Goal: Check status: Check status

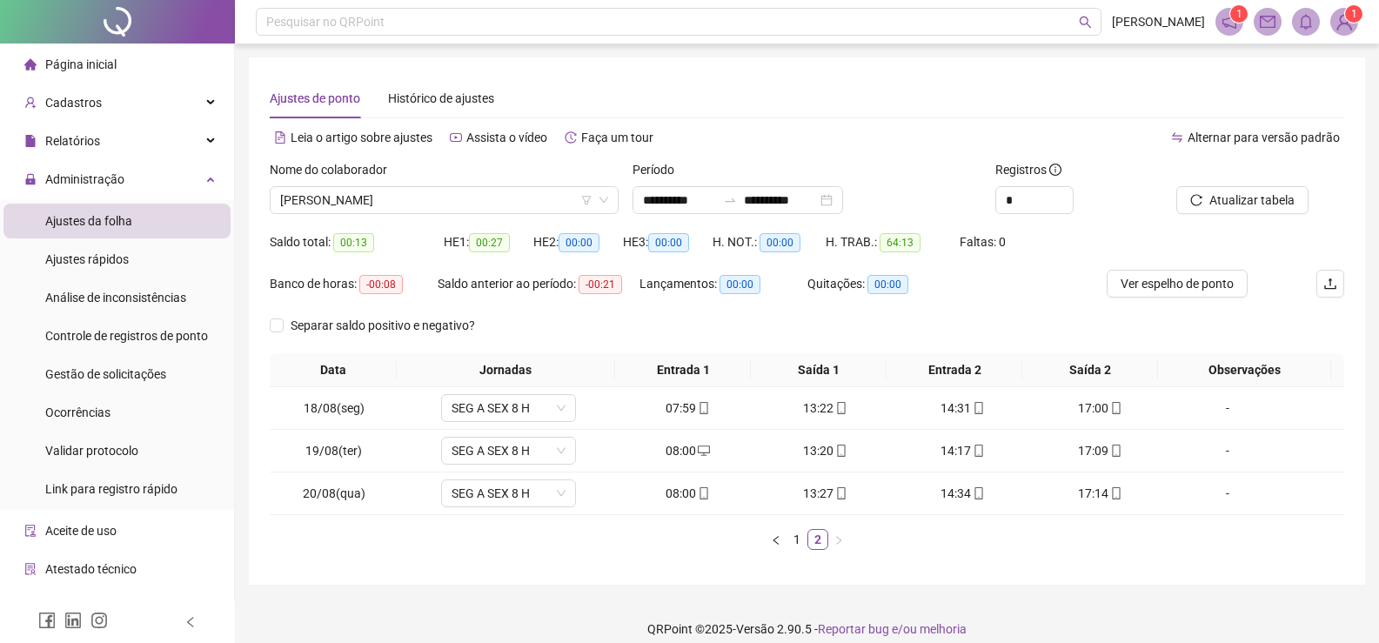
click at [529, 187] on span "[PERSON_NAME]" at bounding box center [444, 200] width 328 height 26
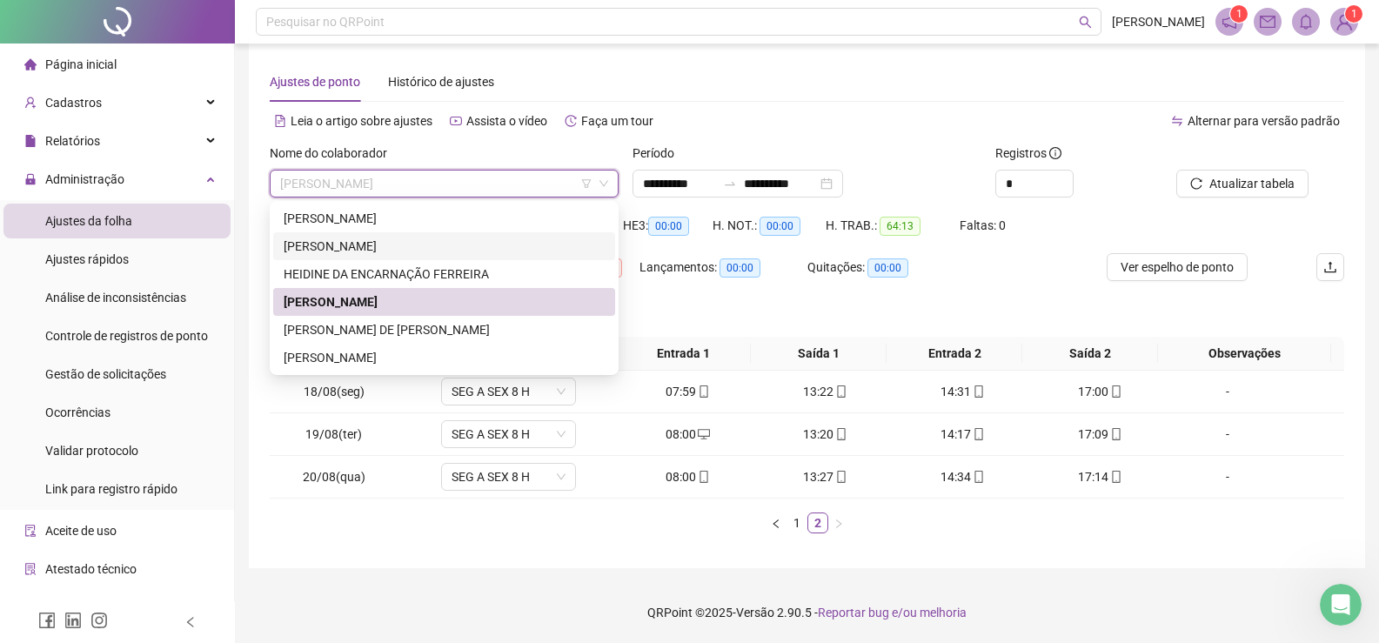
click at [339, 241] on div "[PERSON_NAME]" at bounding box center [444, 246] width 321 height 19
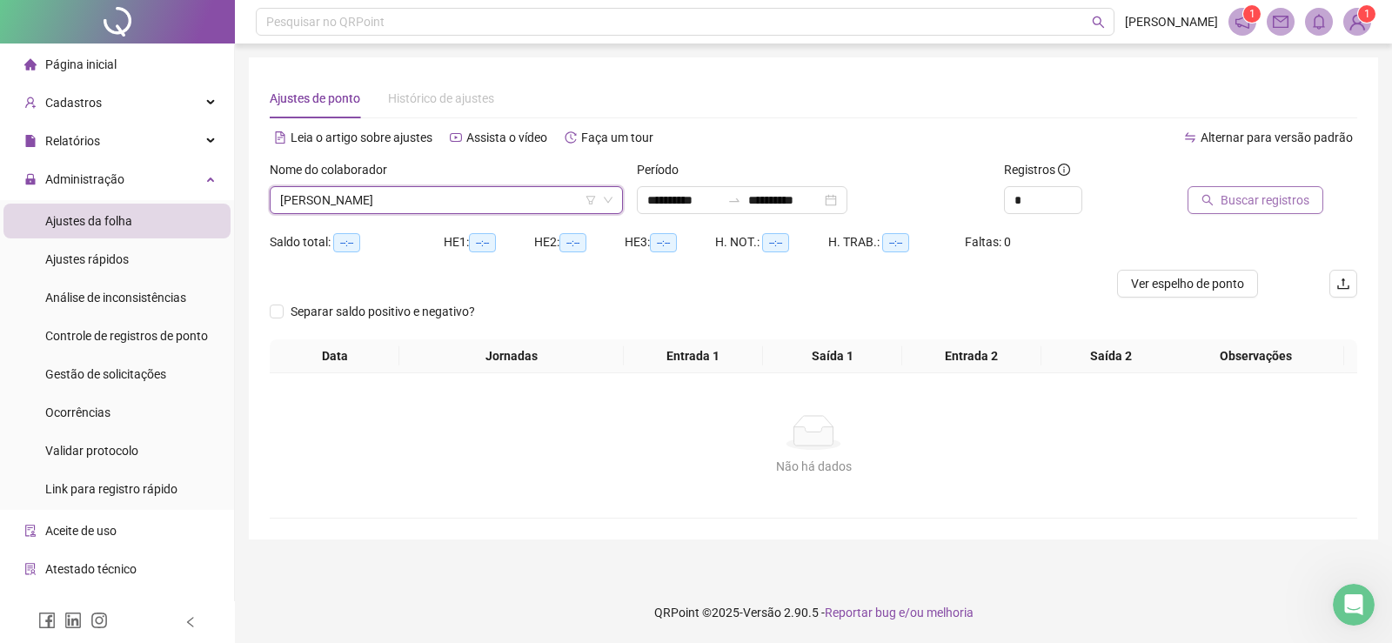
click at [1283, 196] on span "Buscar registros" at bounding box center [1264, 199] width 89 height 19
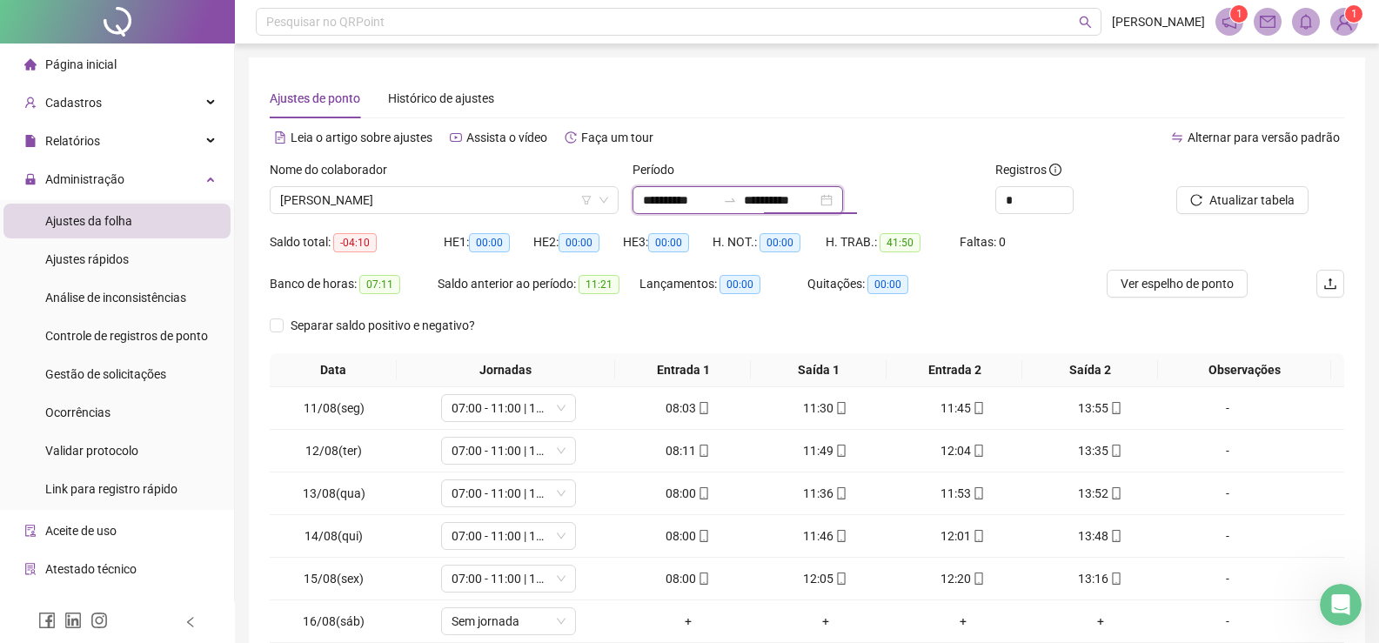
click at [810, 201] on input "**********" at bounding box center [780, 199] width 73 height 19
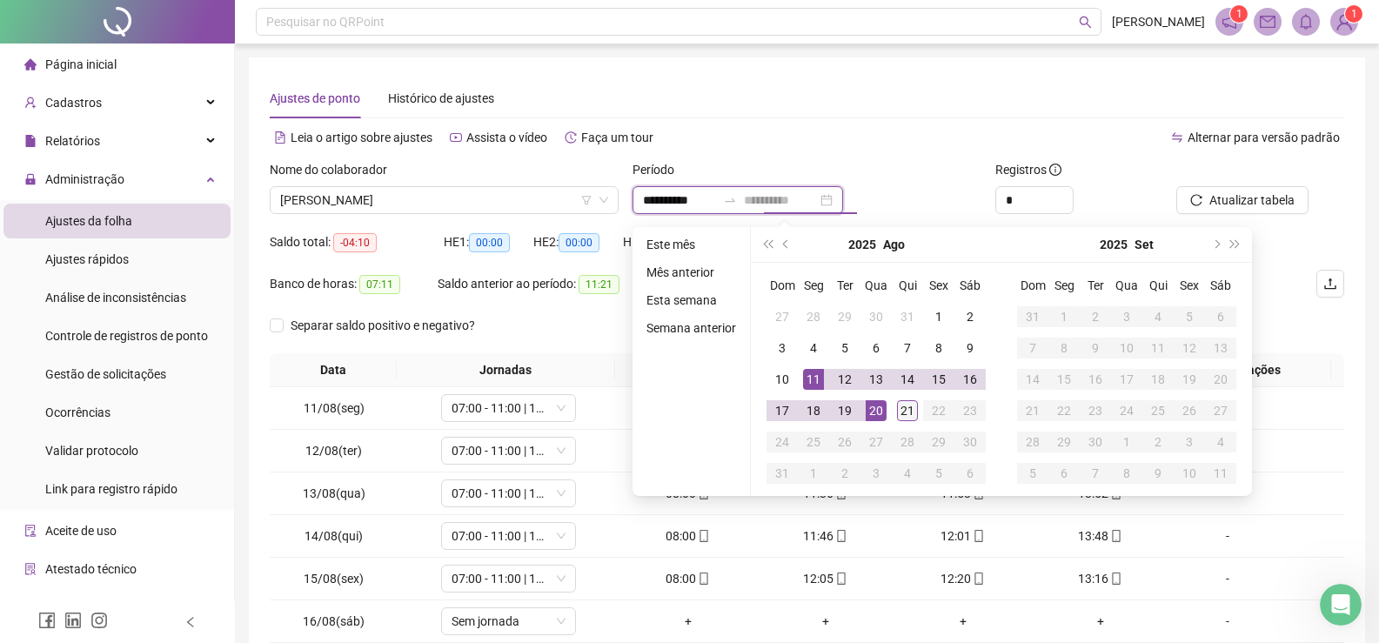
type input "**********"
click at [903, 410] on div "21" at bounding box center [907, 410] width 21 height 21
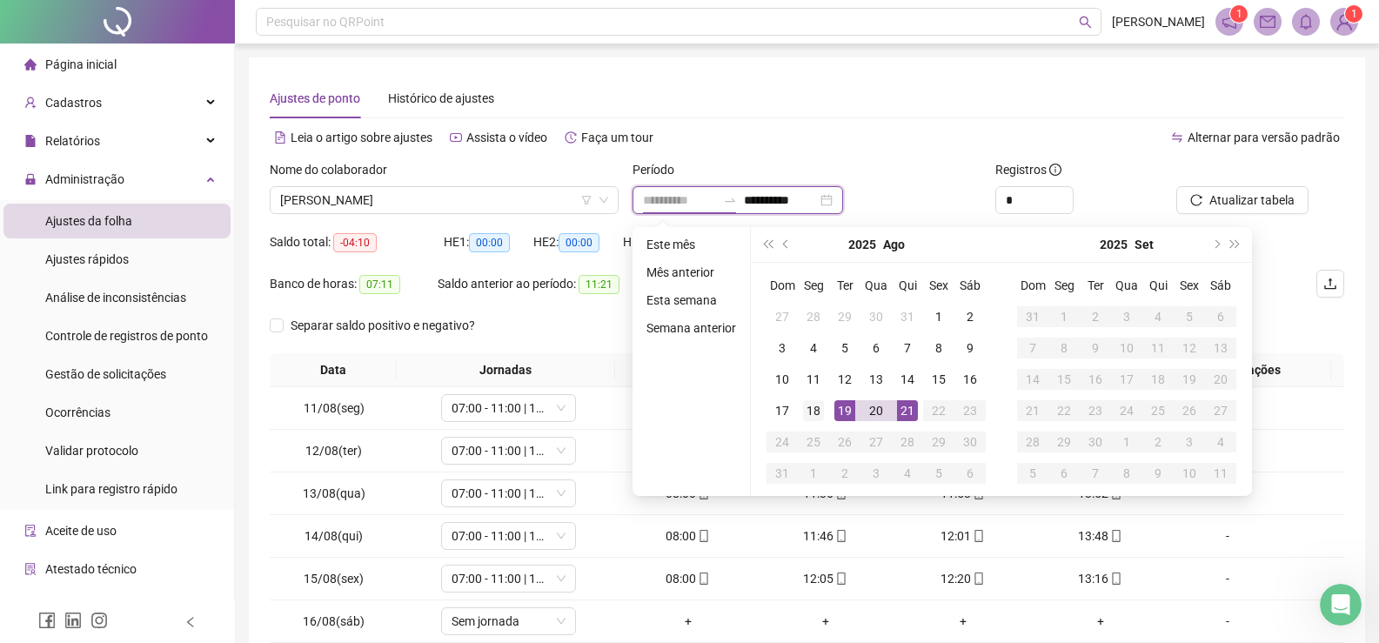
type input "**********"
click at [812, 406] on div "18" at bounding box center [813, 410] width 21 height 21
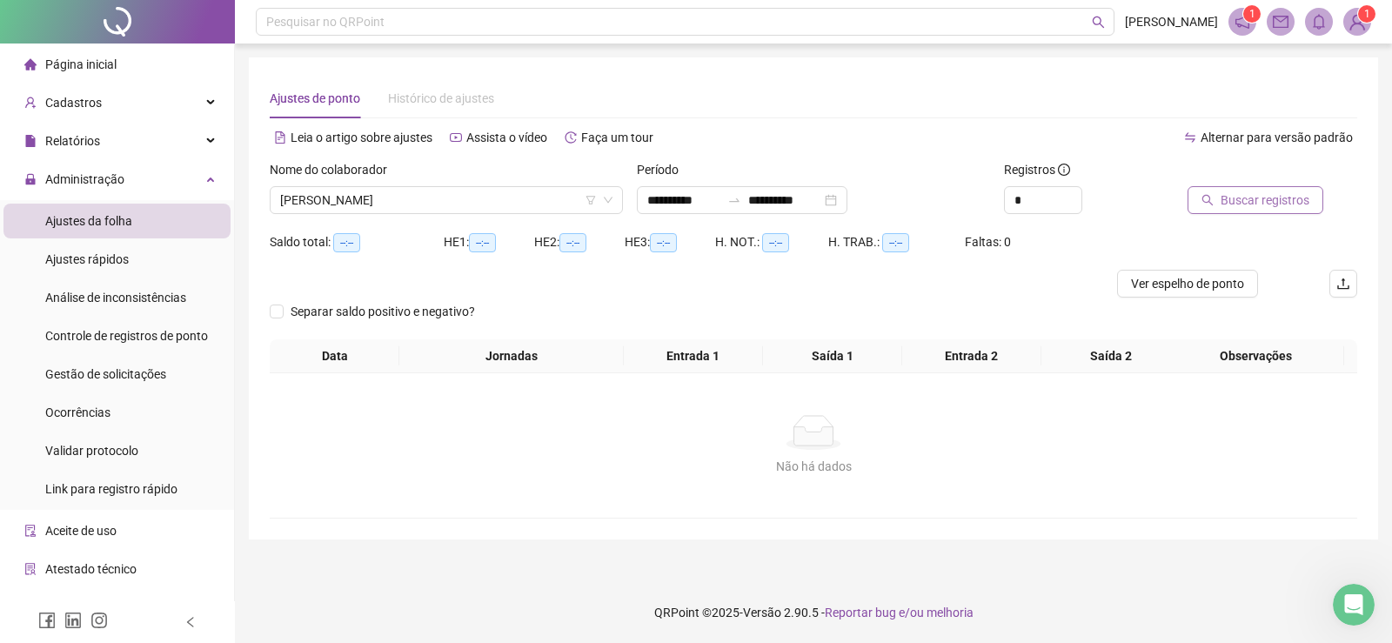
click at [1282, 204] on span "Buscar registros" at bounding box center [1264, 199] width 89 height 19
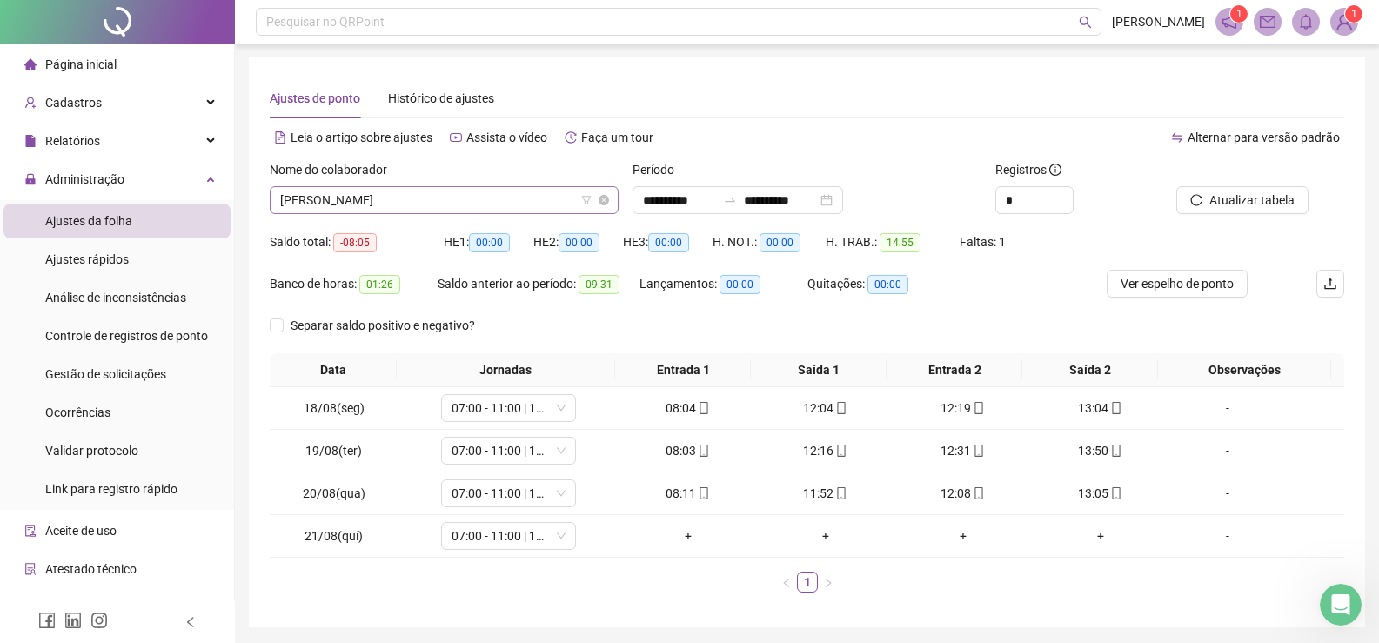
click at [530, 203] on span "[PERSON_NAME]" at bounding box center [444, 200] width 328 height 26
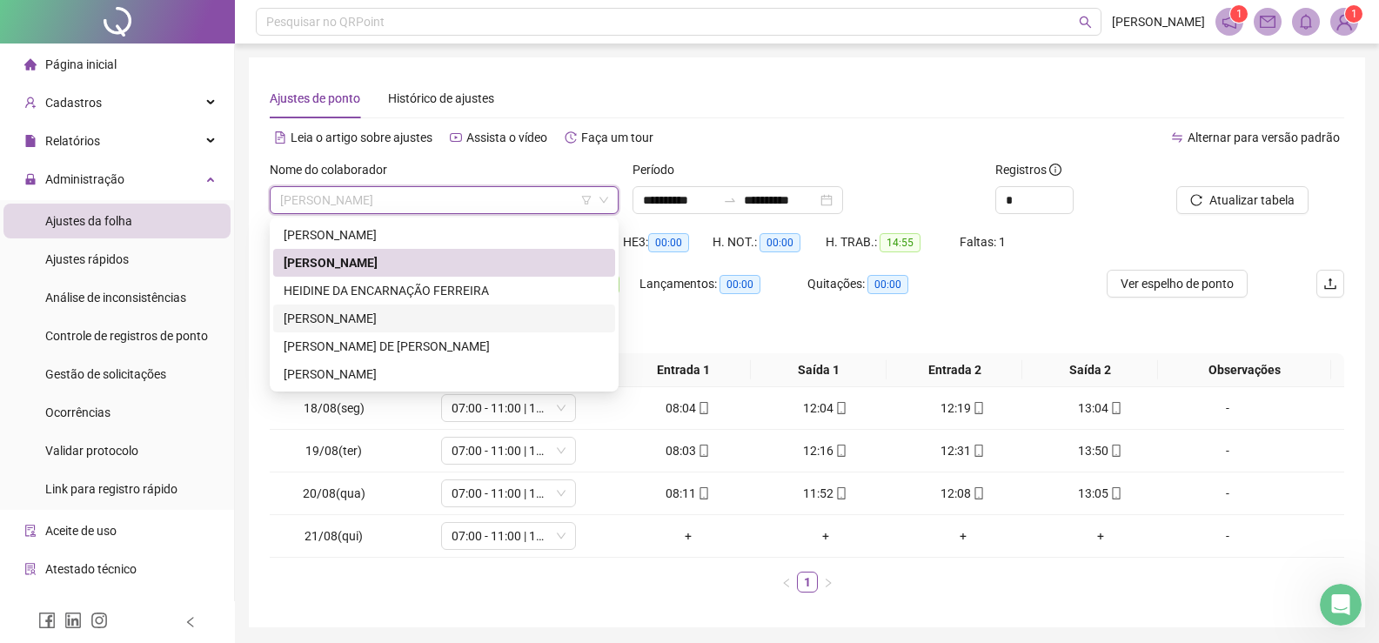
click at [320, 319] on div "[PERSON_NAME]" at bounding box center [444, 318] width 321 height 19
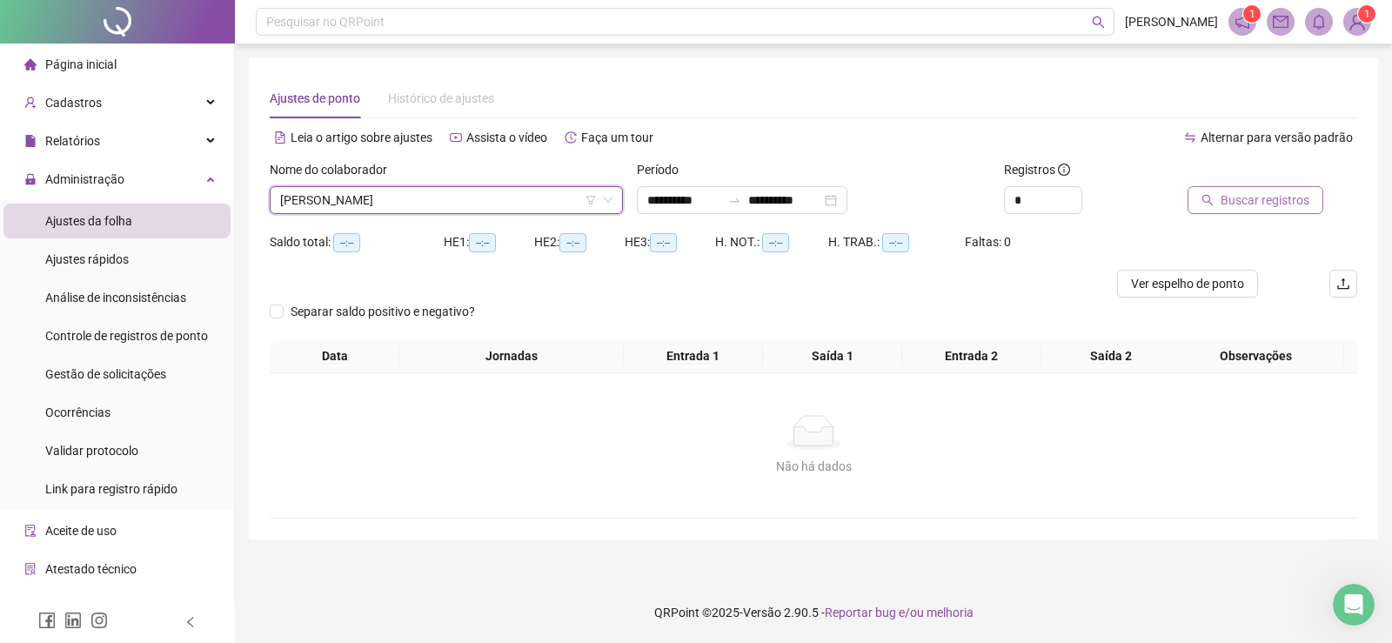
click at [1266, 205] on span "Buscar registros" at bounding box center [1264, 199] width 89 height 19
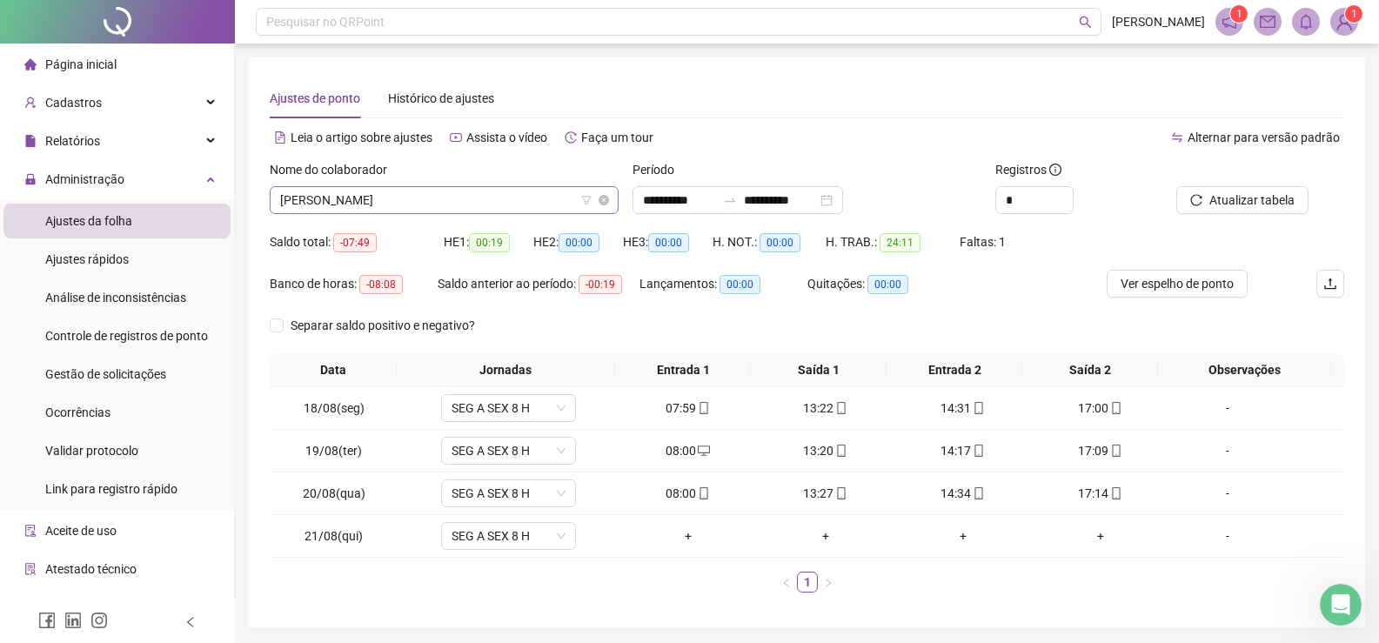
click at [538, 199] on span "[PERSON_NAME]" at bounding box center [444, 200] width 328 height 26
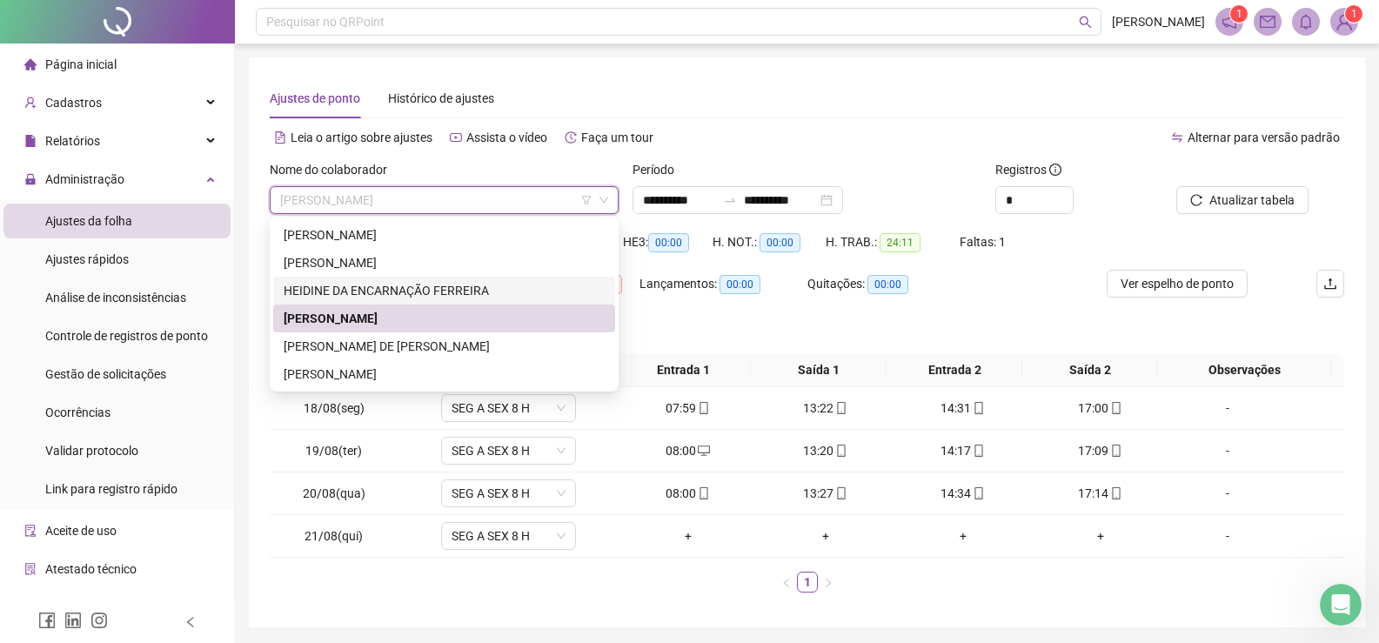
click at [390, 284] on div "HEIDINE DA ENCARNAÇÃO FERREIRA" at bounding box center [444, 290] width 321 height 19
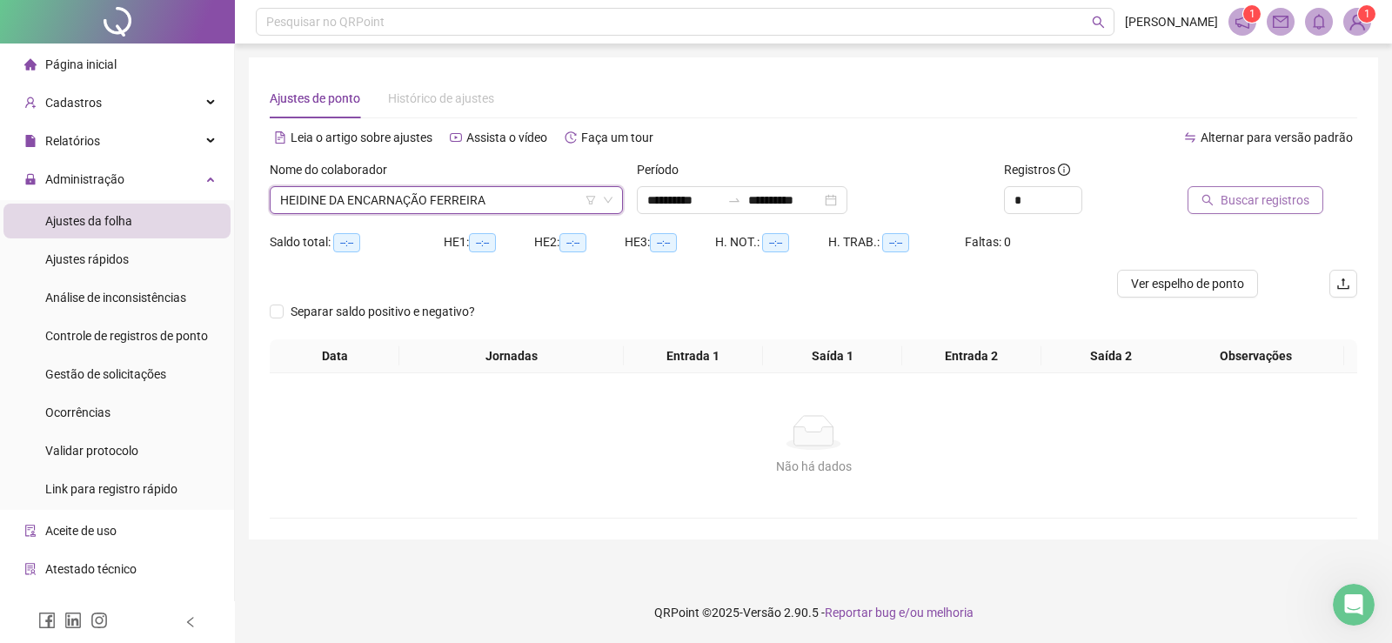
click at [1290, 205] on span "Buscar registros" at bounding box center [1264, 199] width 89 height 19
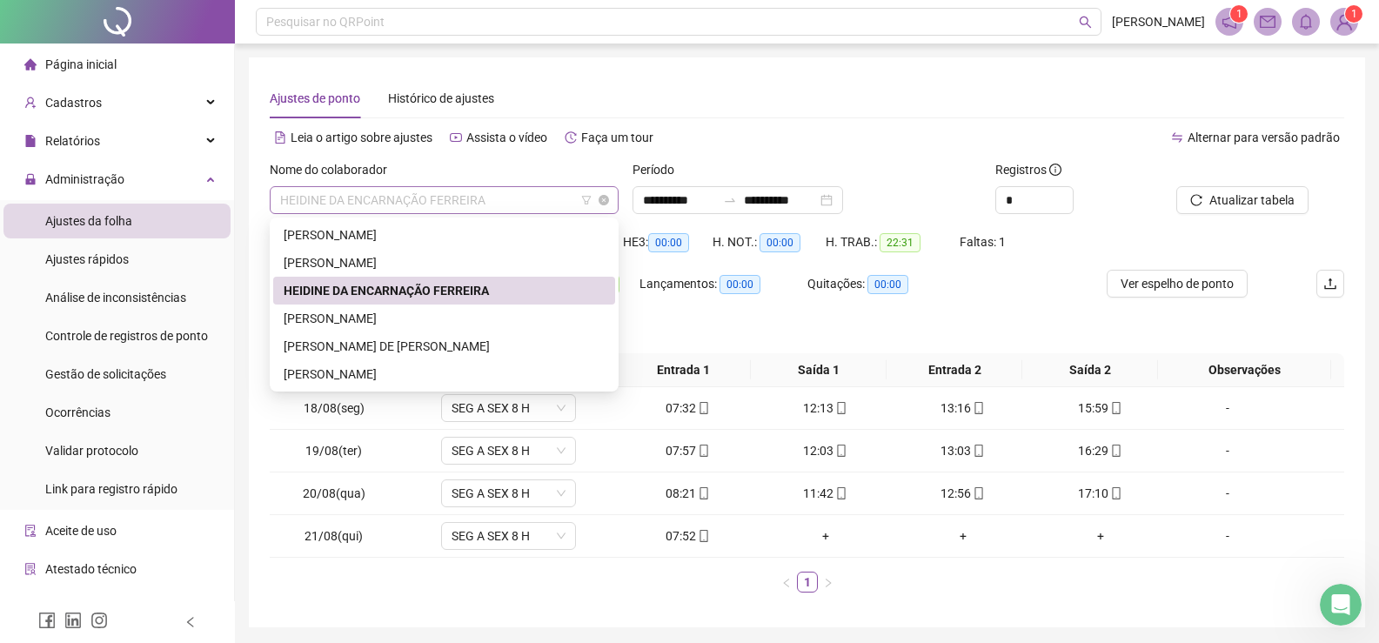
click at [535, 203] on span "HEIDINE DA ENCARNAÇÃO FERREIRA" at bounding box center [444, 200] width 328 height 26
click at [369, 265] on div "[PERSON_NAME]" at bounding box center [444, 262] width 321 height 19
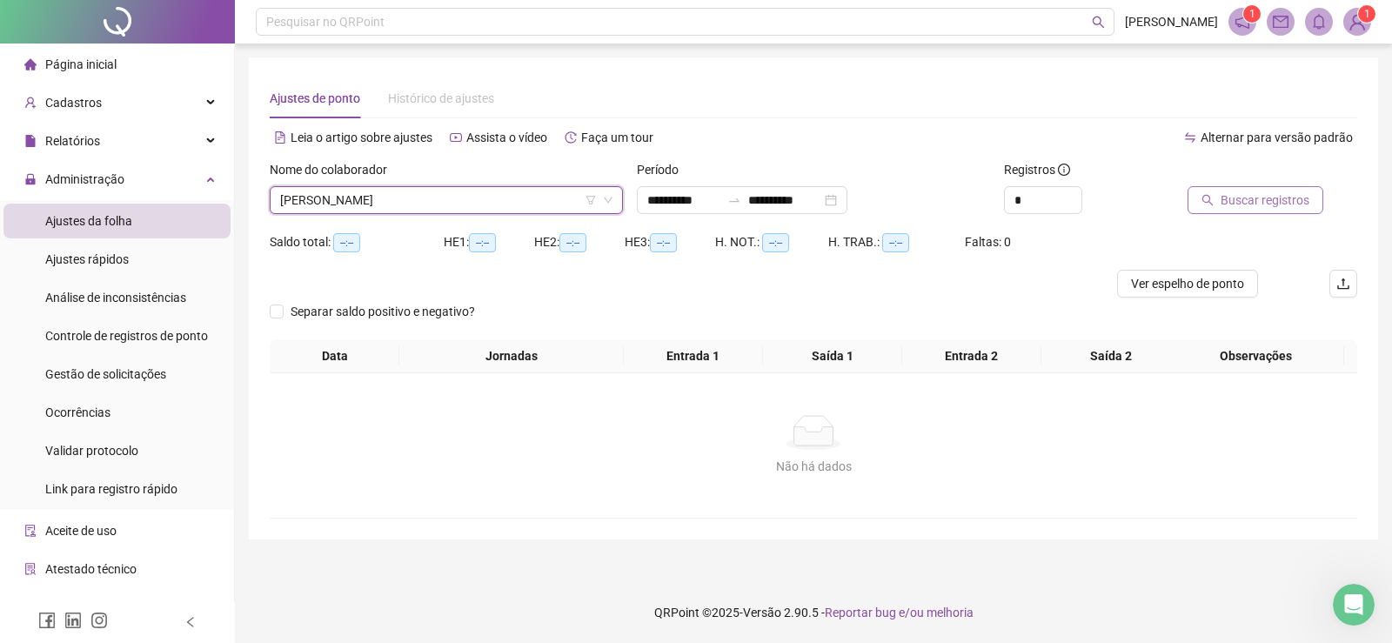
click at [1259, 204] on span "Buscar registros" at bounding box center [1264, 199] width 89 height 19
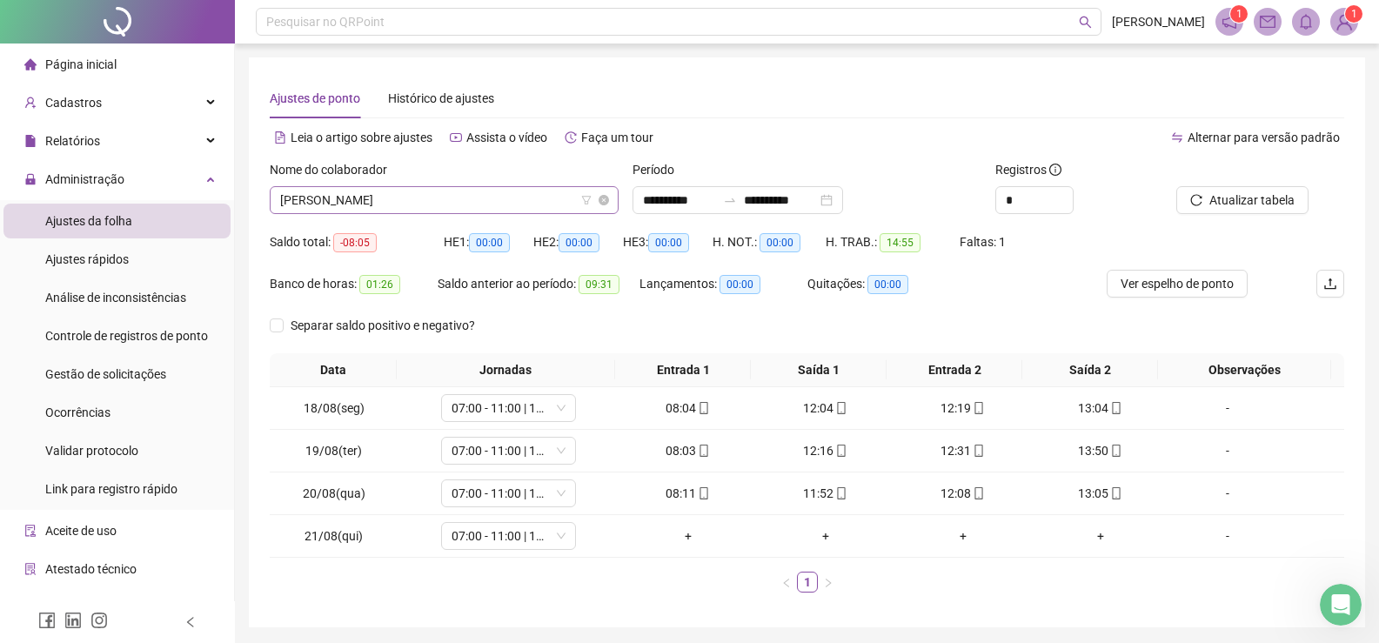
click at [523, 198] on span "[PERSON_NAME]" at bounding box center [444, 200] width 328 height 26
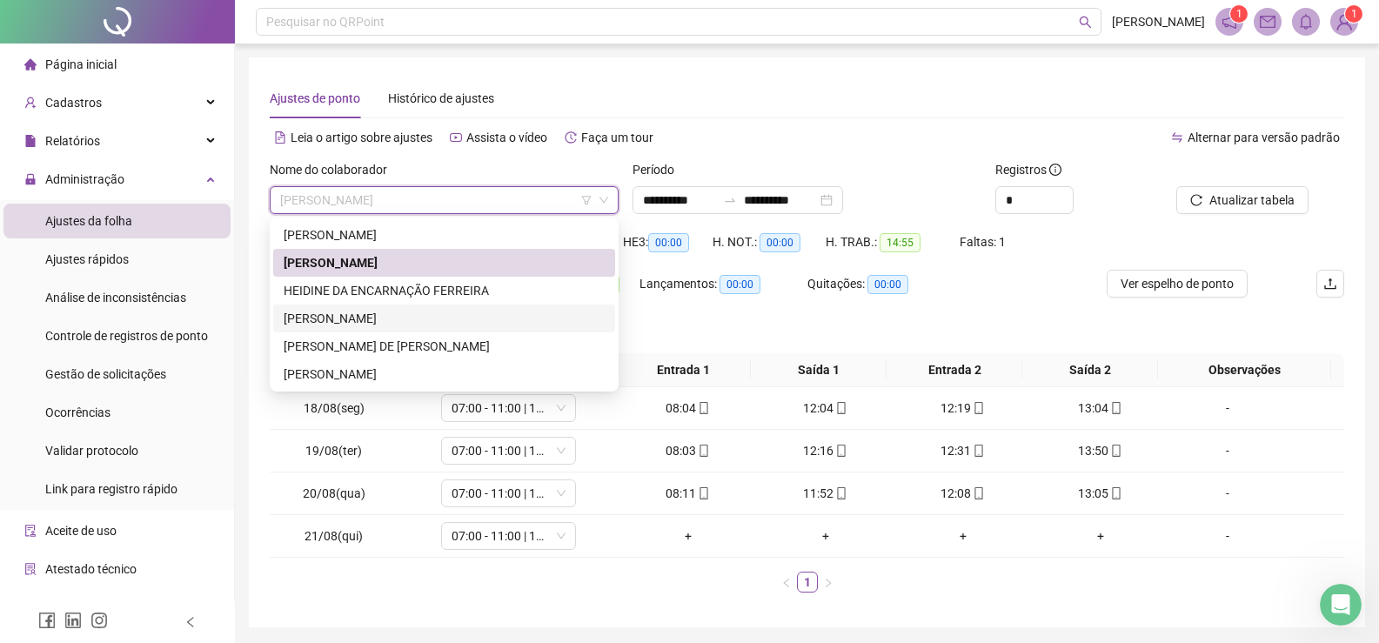
click at [357, 315] on div "[PERSON_NAME]" at bounding box center [444, 318] width 321 height 19
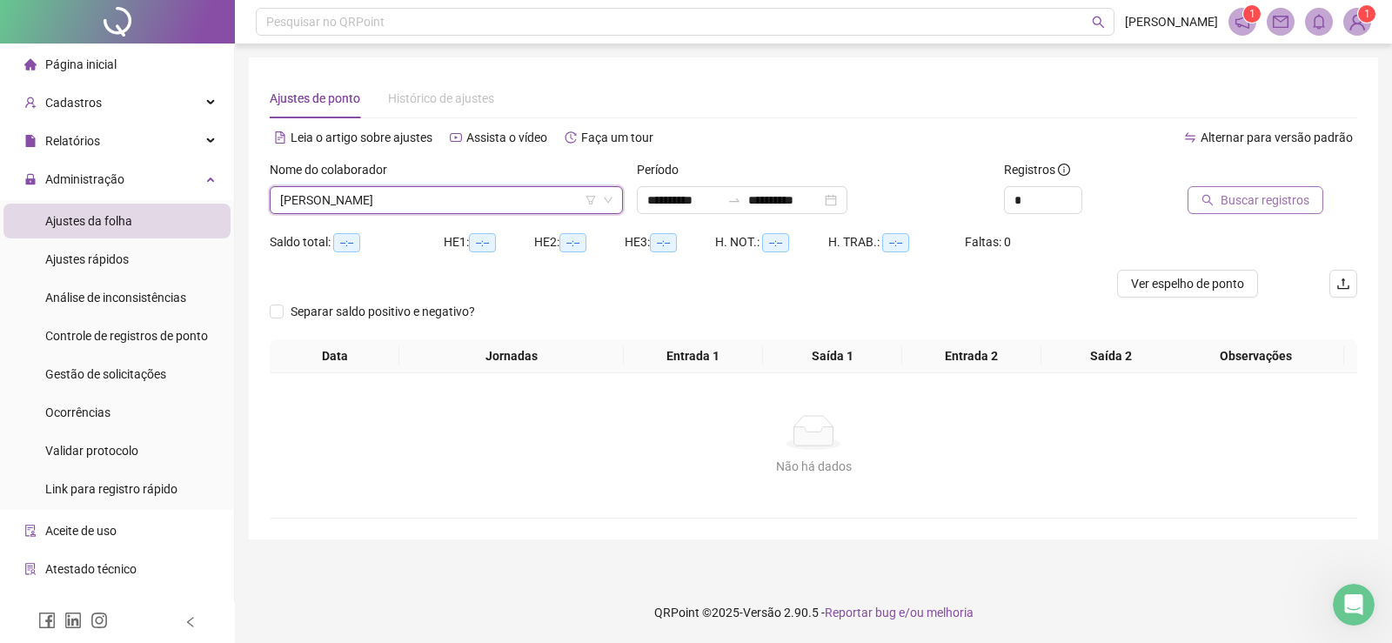
click at [1294, 197] on span "Buscar registros" at bounding box center [1264, 199] width 89 height 19
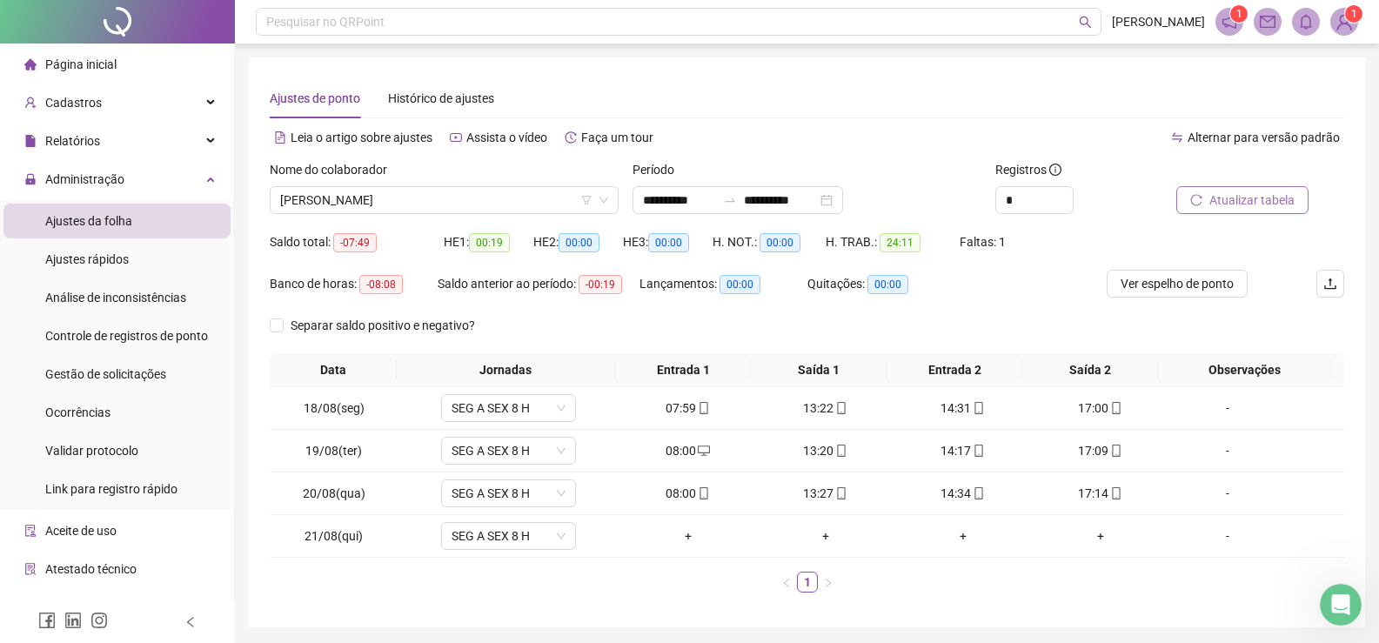
click at [1251, 202] on span "Atualizar tabela" at bounding box center [1251, 199] width 85 height 19
click at [1232, 190] on button "Atualizar tabela" at bounding box center [1242, 200] width 132 height 28
click at [505, 199] on span "[PERSON_NAME]" at bounding box center [444, 200] width 328 height 26
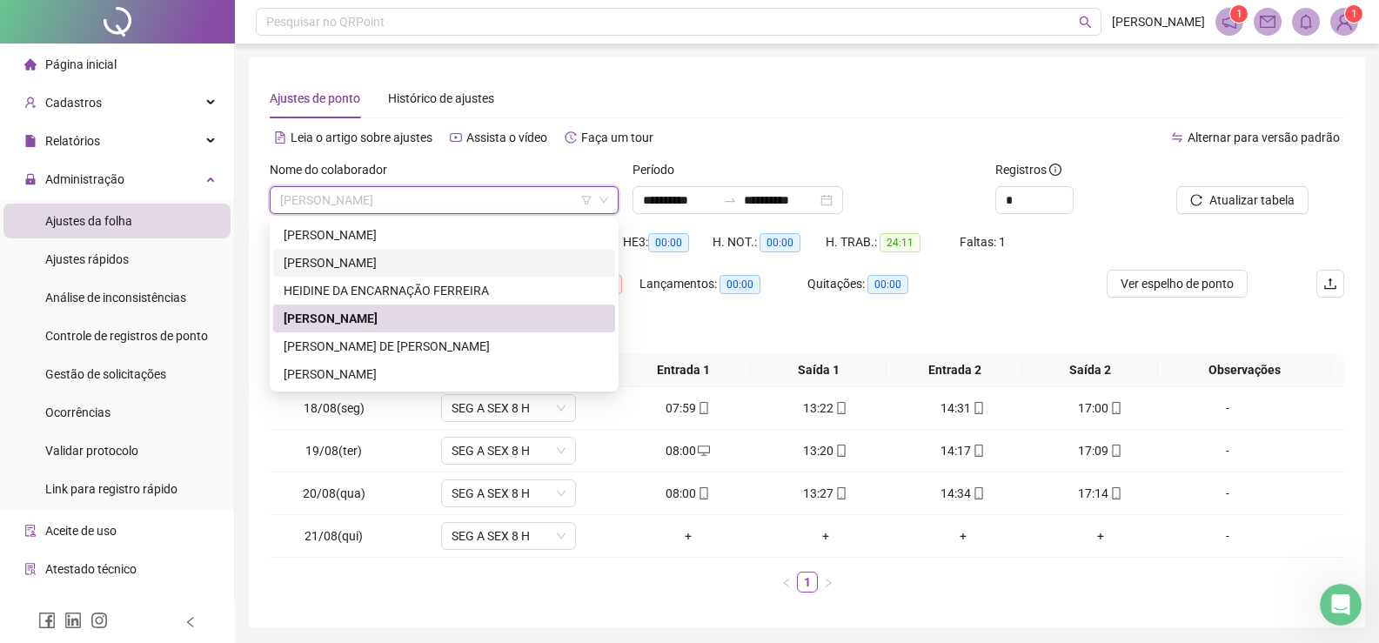
click at [356, 257] on div "[PERSON_NAME]" at bounding box center [444, 262] width 321 height 19
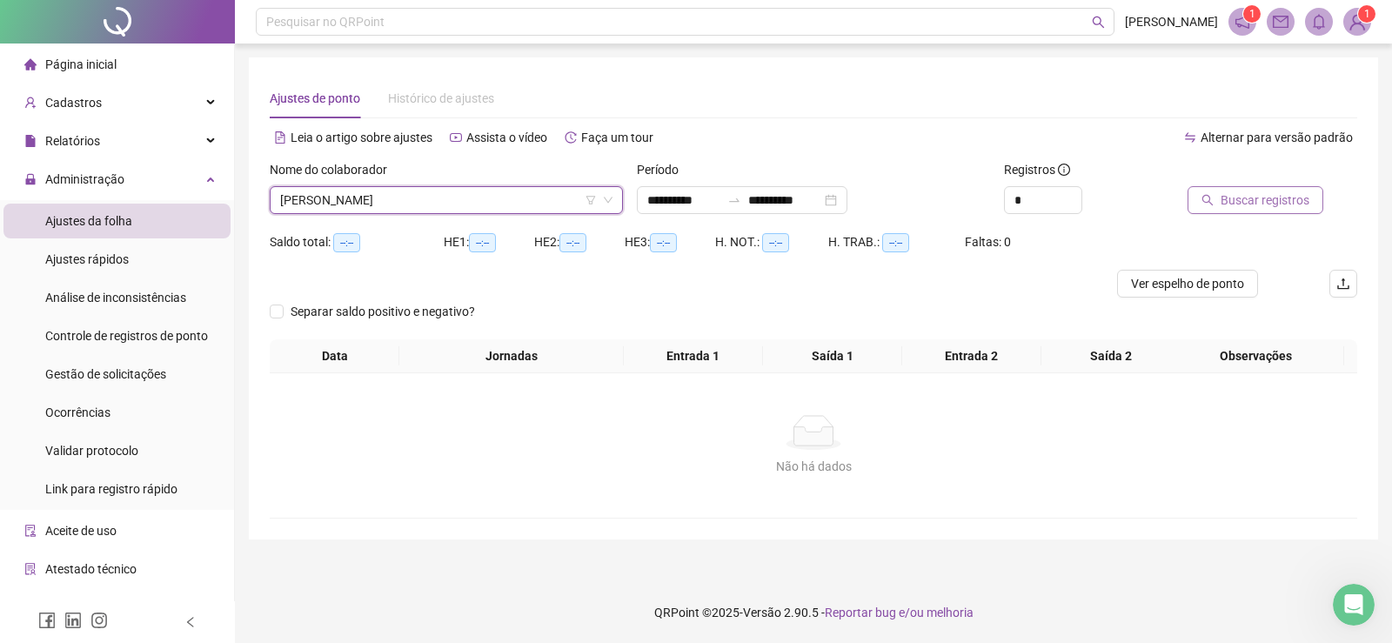
click at [1241, 195] on span "Buscar registros" at bounding box center [1264, 199] width 89 height 19
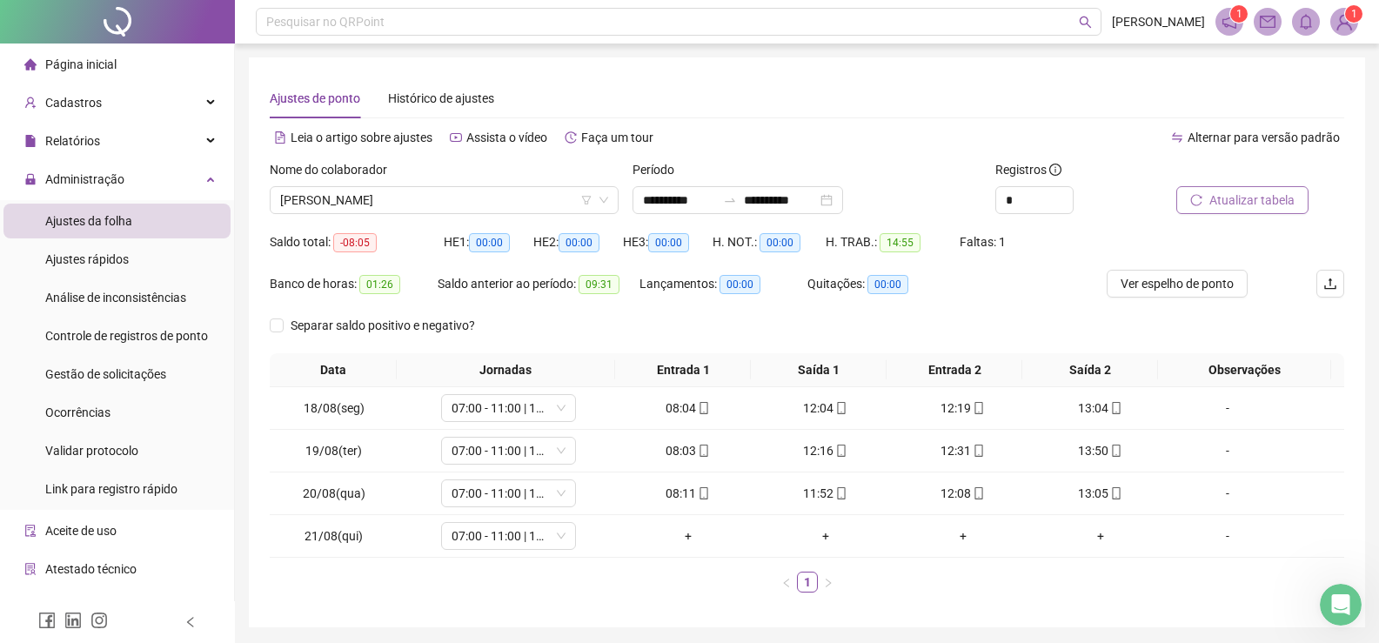
click at [1252, 199] on span "Atualizar tabela" at bounding box center [1251, 199] width 85 height 19
click at [511, 199] on span "[PERSON_NAME]" at bounding box center [444, 200] width 328 height 26
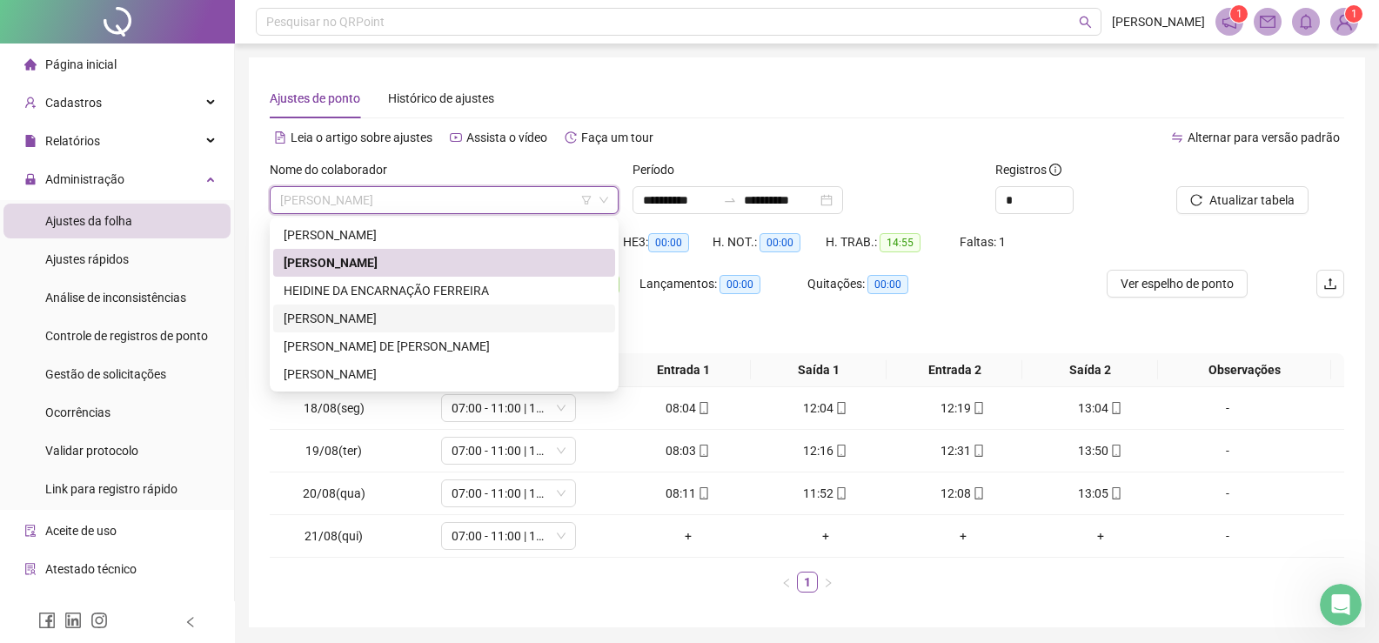
click at [321, 316] on div "[PERSON_NAME]" at bounding box center [444, 318] width 321 height 19
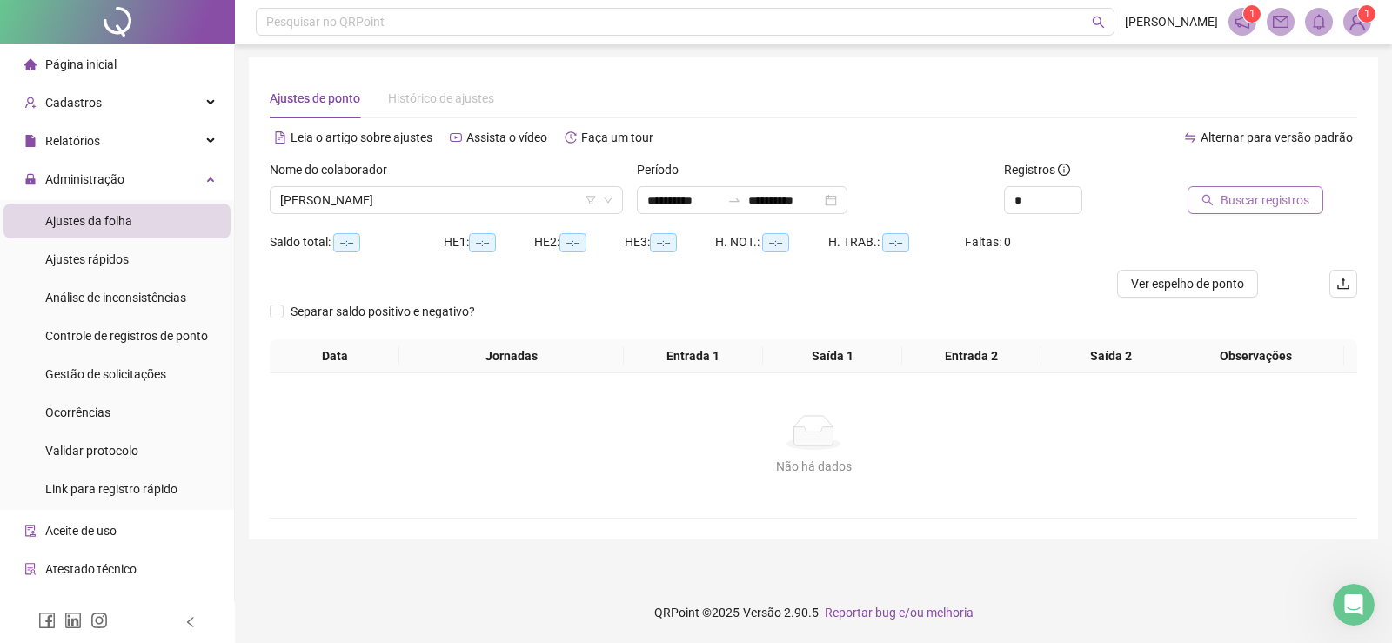
click at [1254, 202] on span "Buscar registros" at bounding box center [1264, 199] width 89 height 19
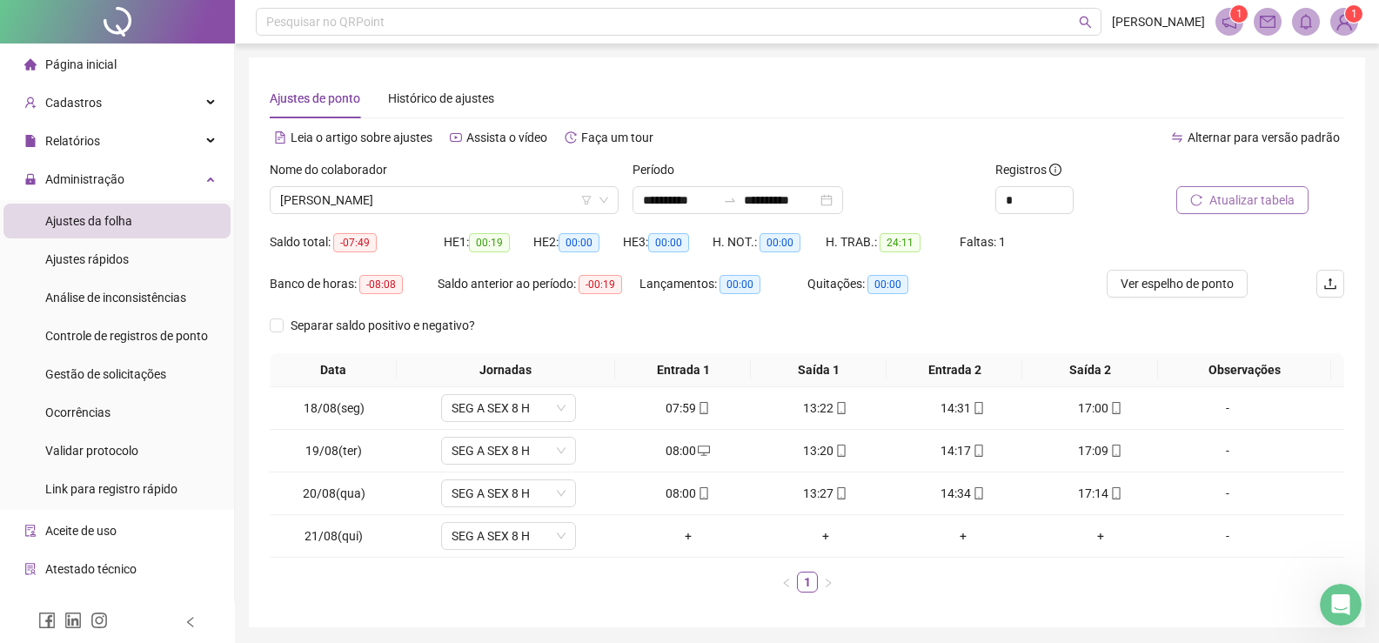
click at [1253, 197] on span "Atualizar tabela" at bounding box center [1251, 199] width 85 height 19
click at [515, 197] on span "[PERSON_NAME]" at bounding box center [444, 200] width 328 height 26
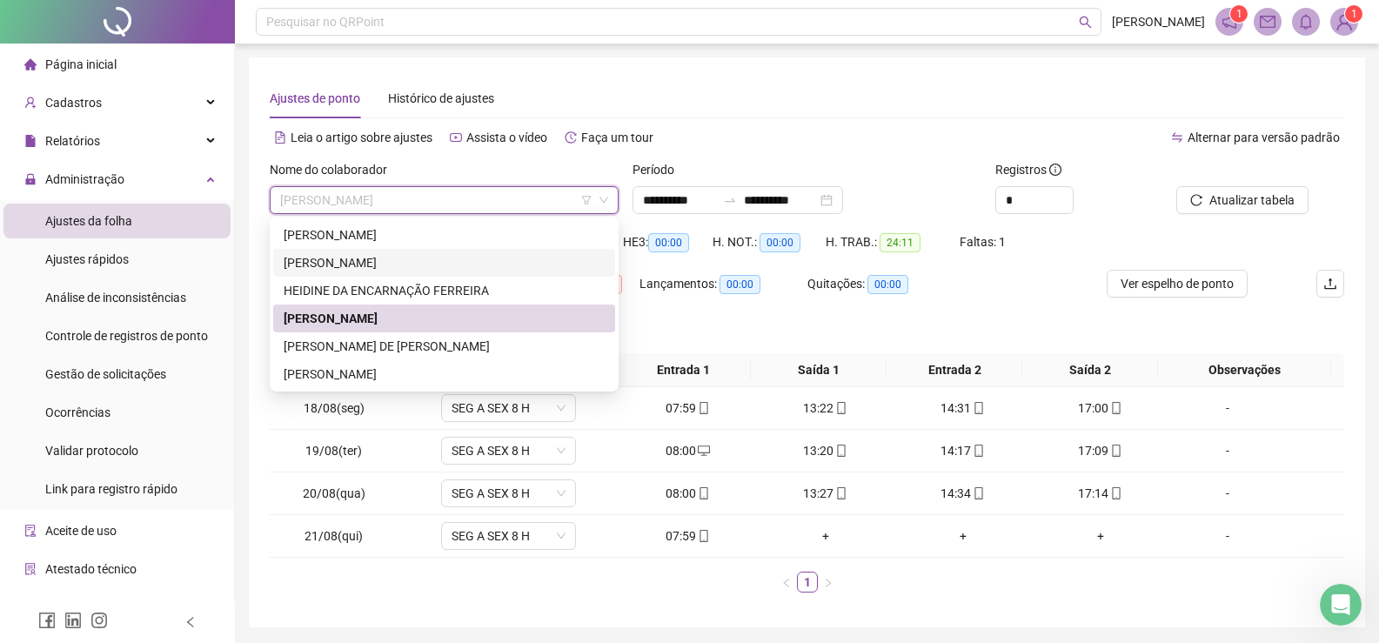
click at [361, 262] on div "[PERSON_NAME]" at bounding box center [444, 262] width 321 height 19
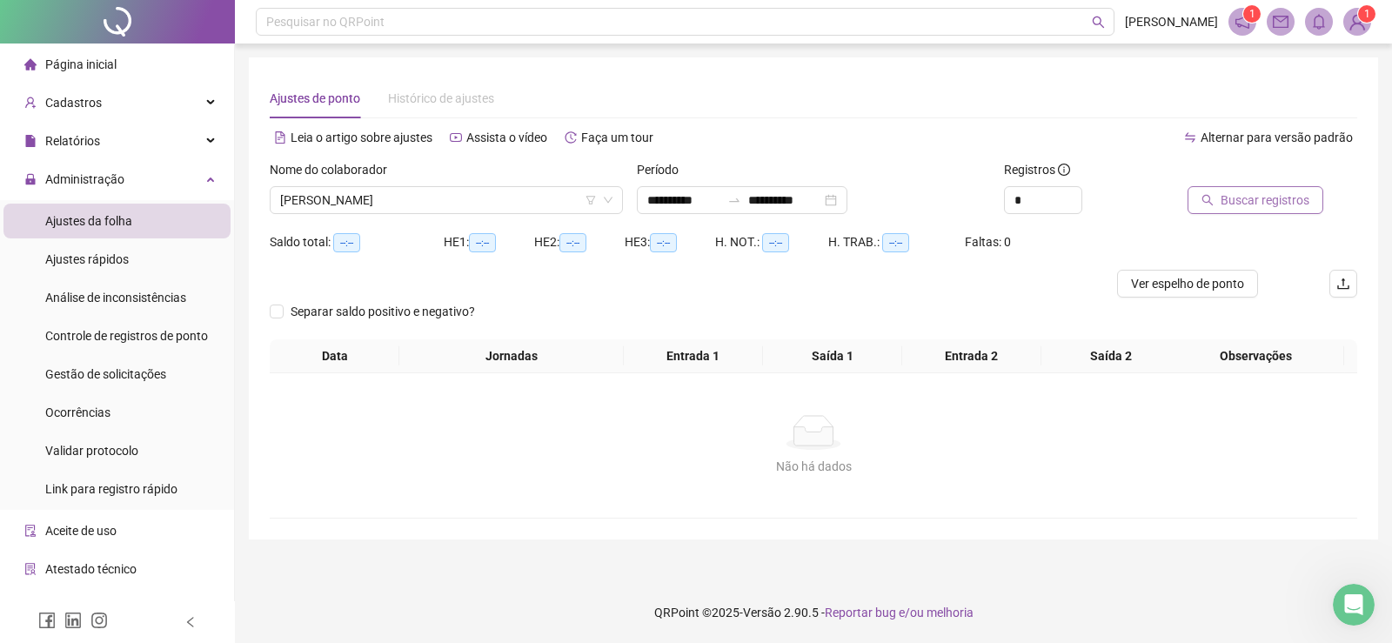
click at [1247, 190] on span "Buscar registros" at bounding box center [1264, 199] width 89 height 19
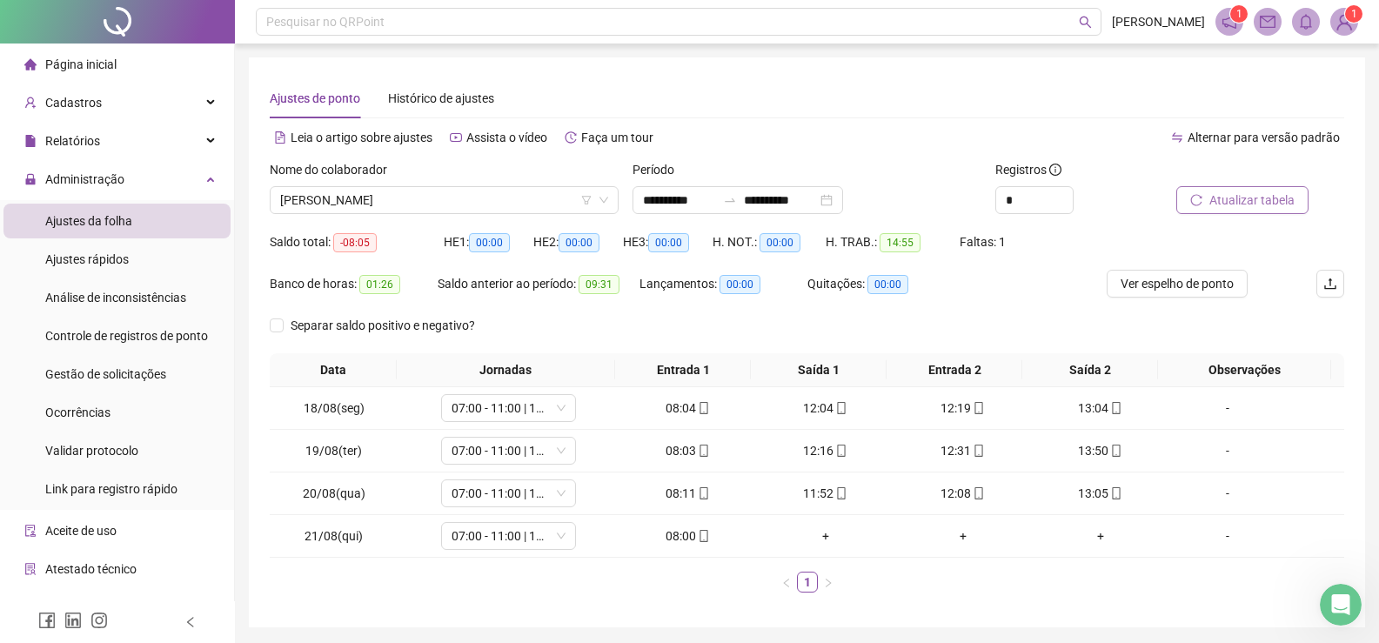
click at [1280, 201] on span "Atualizar tabela" at bounding box center [1251, 199] width 85 height 19
click at [1252, 194] on span "Atualizar tabela" at bounding box center [1251, 199] width 85 height 19
click at [545, 204] on span "[PERSON_NAME]" at bounding box center [444, 200] width 328 height 26
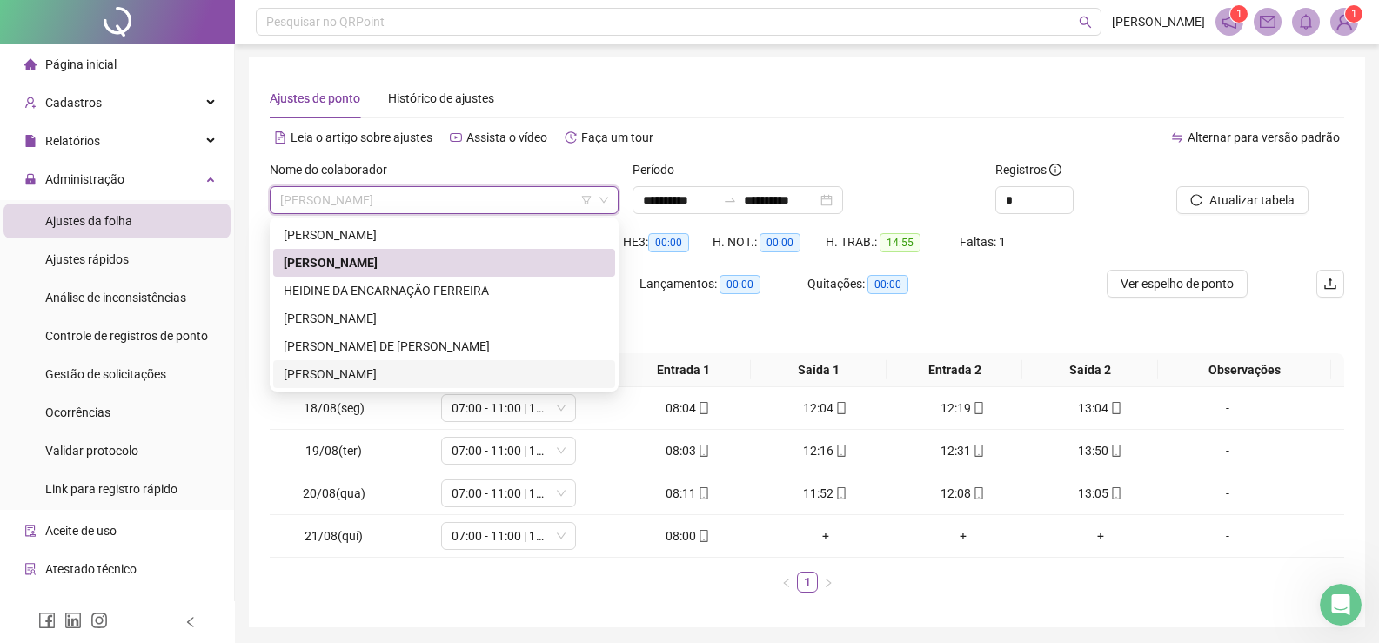
click at [337, 369] on div "[PERSON_NAME]" at bounding box center [444, 373] width 321 height 19
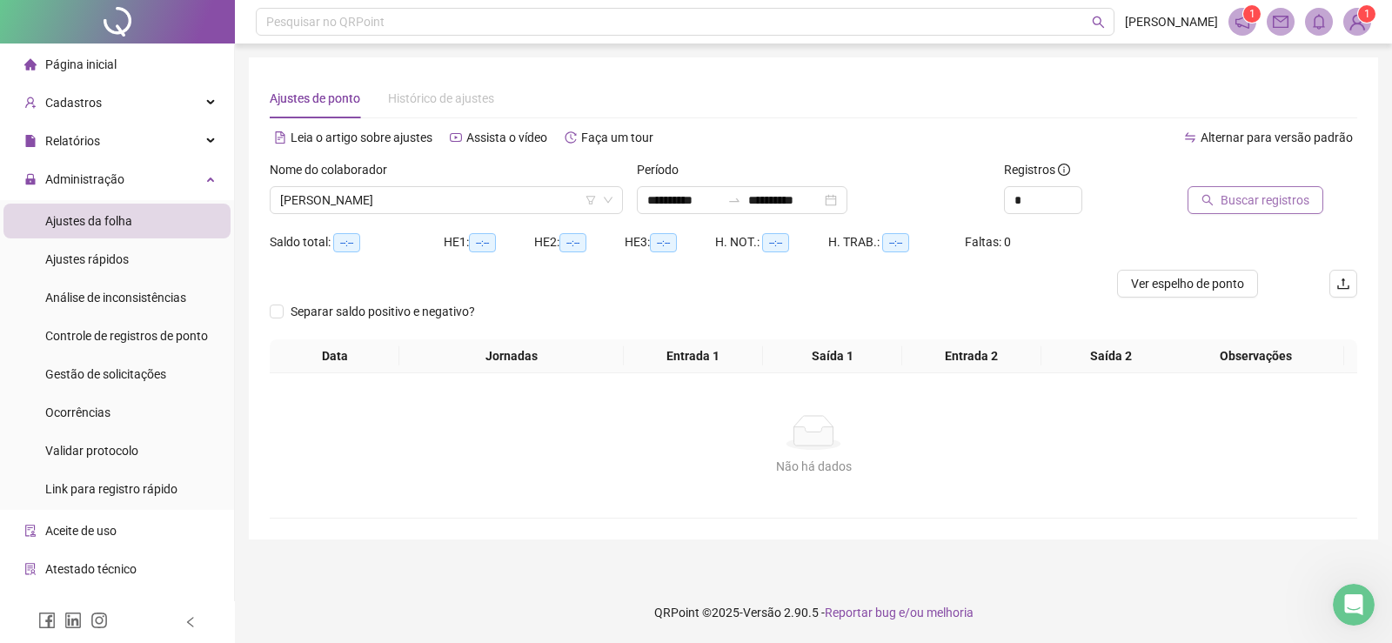
click at [1266, 204] on span "Buscar registros" at bounding box center [1264, 199] width 89 height 19
